Goal: Navigation & Orientation: Find specific page/section

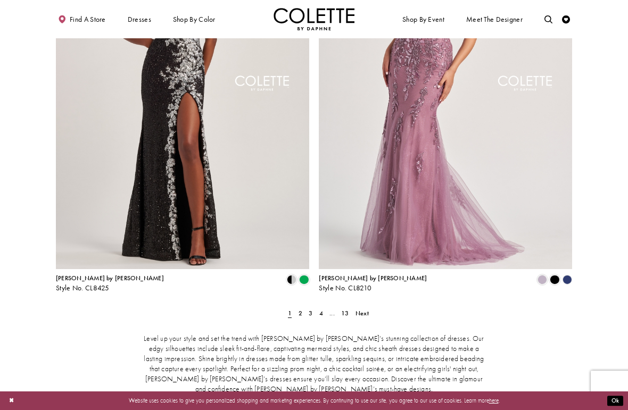
scroll to position [1369, 0]
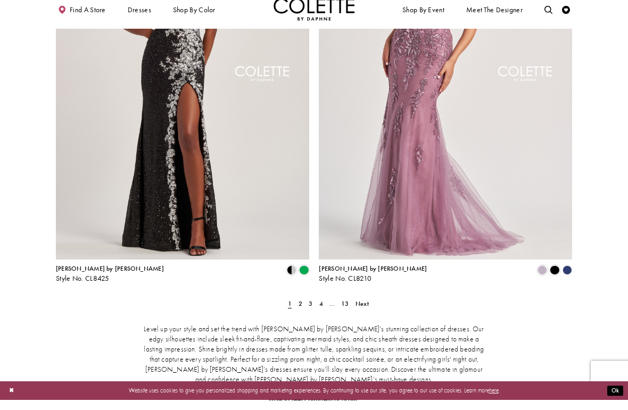
click at [359, 310] on span "Next" at bounding box center [361, 314] width 13 height 9
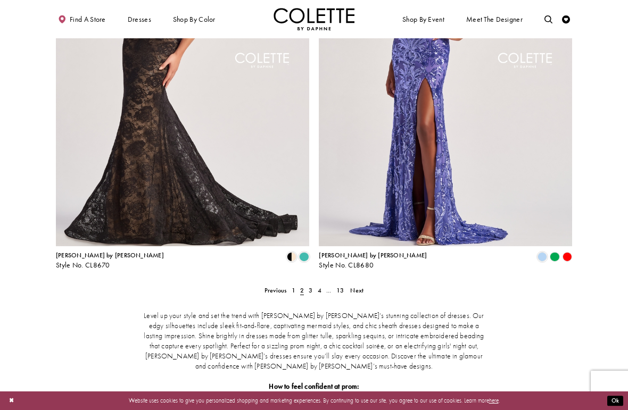
scroll to position [1390, 0]
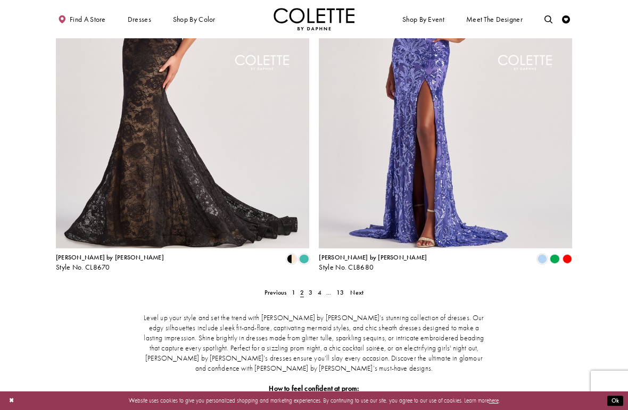
click at [357, 288] on span "Next" at bounding box center [356, 292] width 13 height 9
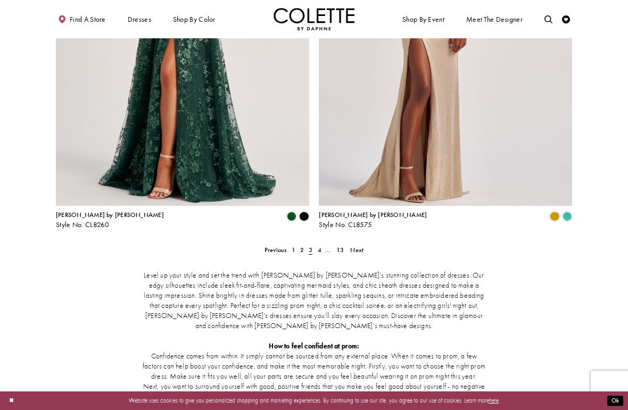
scroll to position [1456, 0]
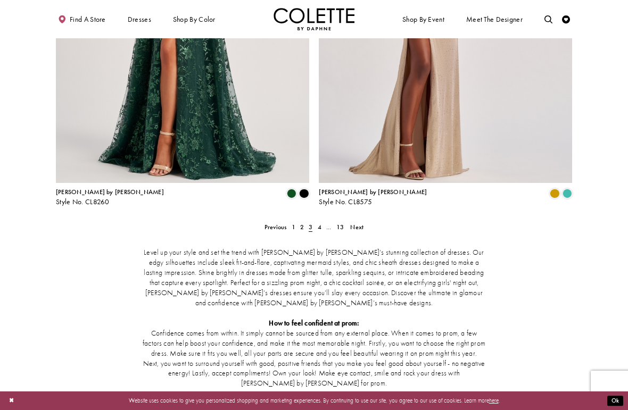
click at [356, 223] on span "Next" at bounding box center [356, 227] width 13 height 9
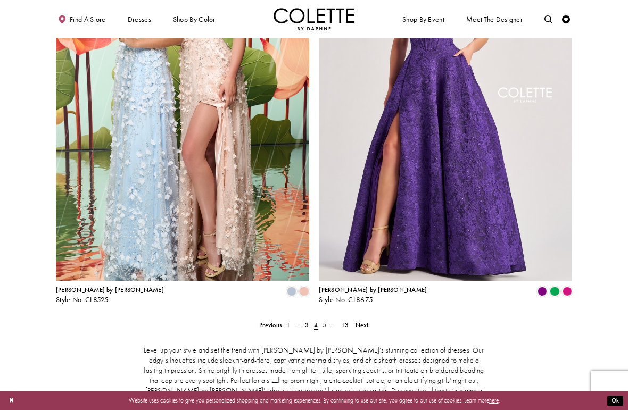
scroll to position [1359, 0]
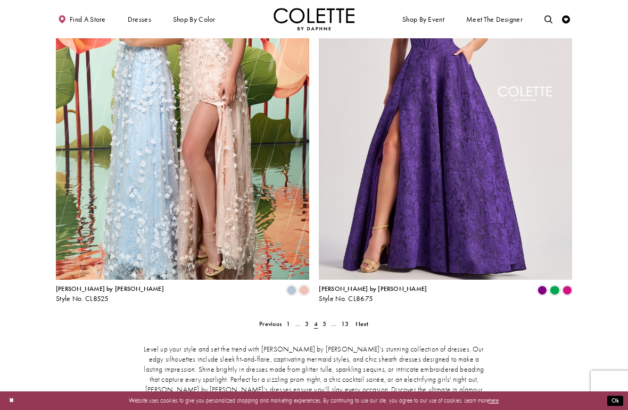
click at [358, 320] on span "Next" at bounding box center [361, 324] width 13 height 9
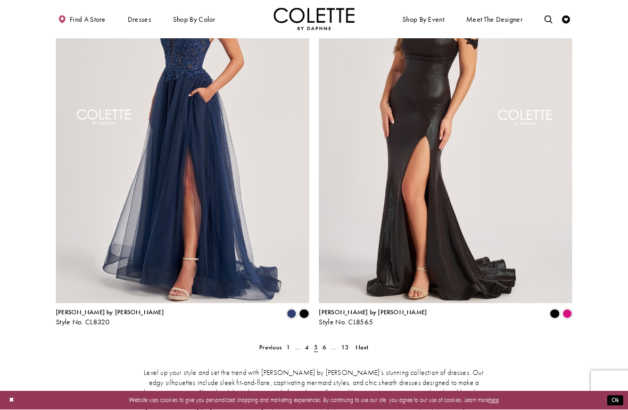
scroll to position [1324, 0]
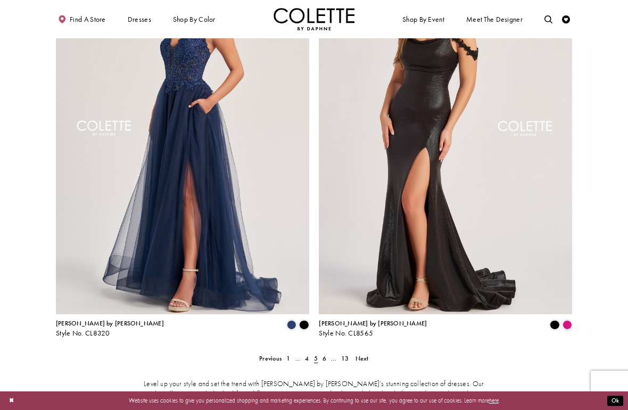
click at [370, 353] on link "Next" at bounding box center [362, 359] width 18 height 12
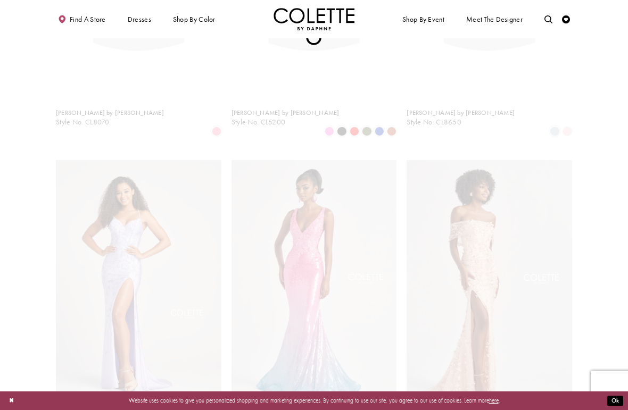
scroll to position [43, 0]
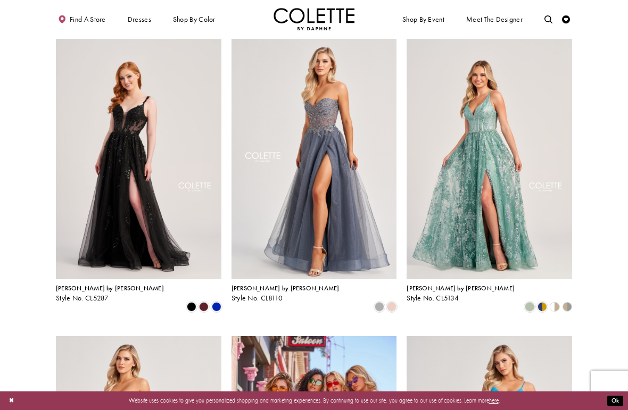
click at [216, 302] on span "Product List" at bounding box center [217, 307] width 10 height 10
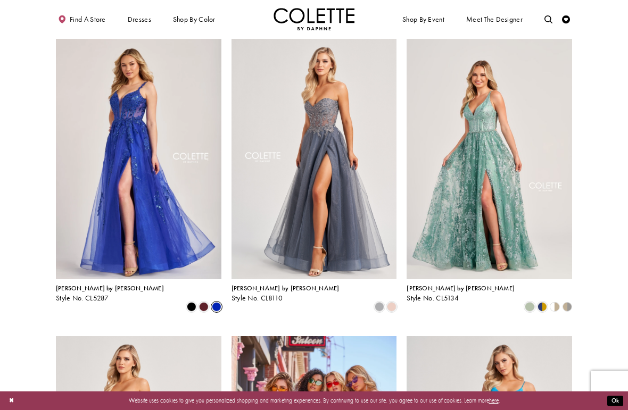
click at [390, 302] on span "Product List" at bounding box center [392, 307] width 10 height 10
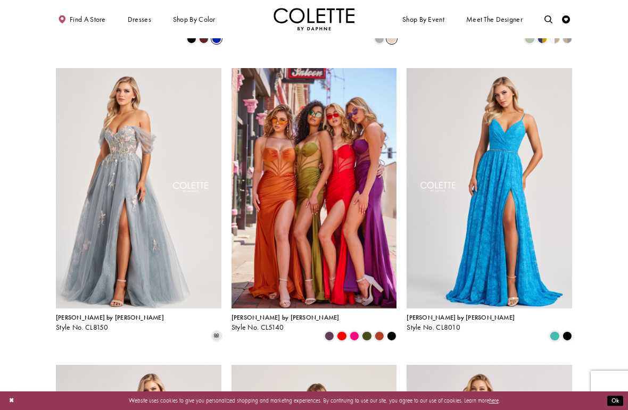
scroll to position [313, 0]
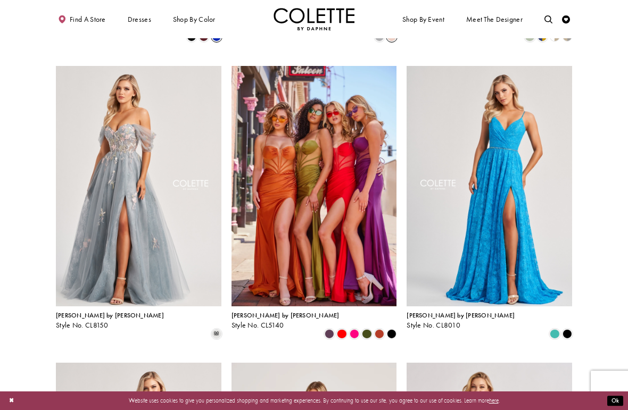
click at [564, 329] on span "Product List" at bounding box center [567, 334] width 10 height 10
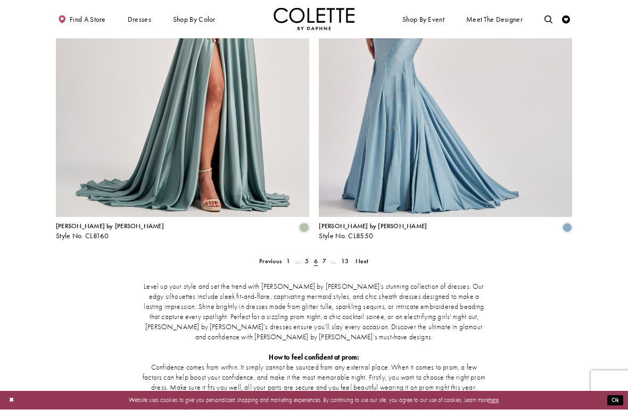
scroll to position [1429, 0]
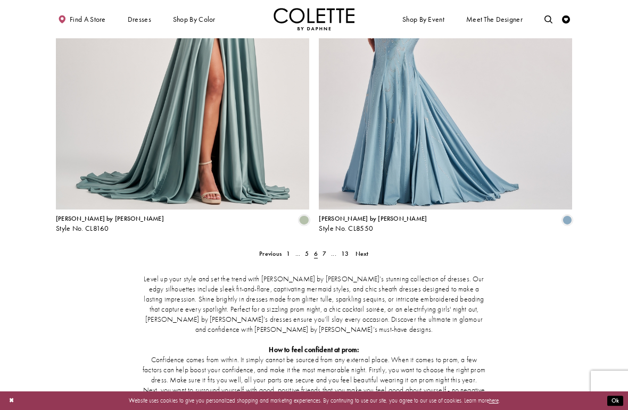
click at [341, 249] on span "13" at bounding box center [344, 253] width 7 height 9
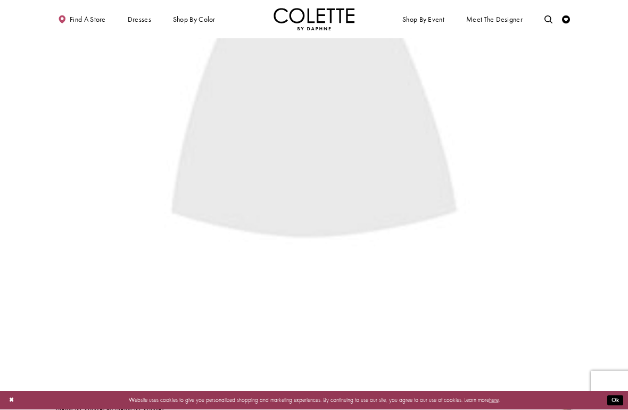
scroll to position [43, 0]
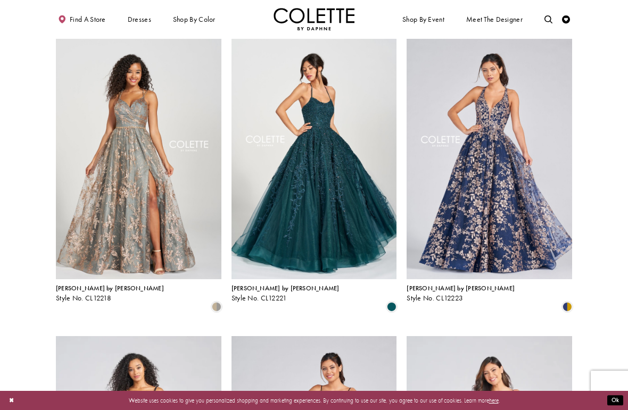
click at [0, 0] on span "PROM DRESSES" at bounding box center [0, 0] width 0 height 0
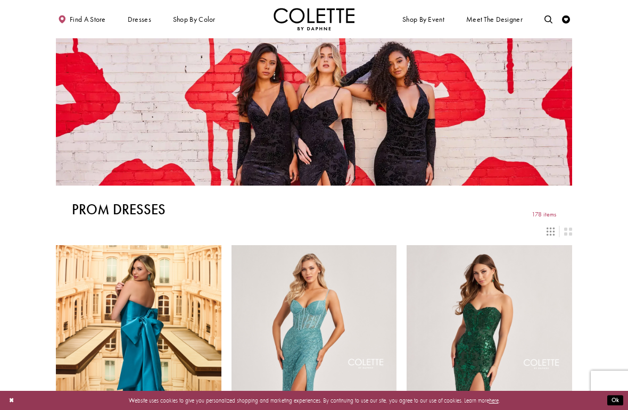
click at [0, 0] on span "FLORAL PROM DRESSES" at bounding box center [0, 0] width 0 height 0
